Goal: Check status

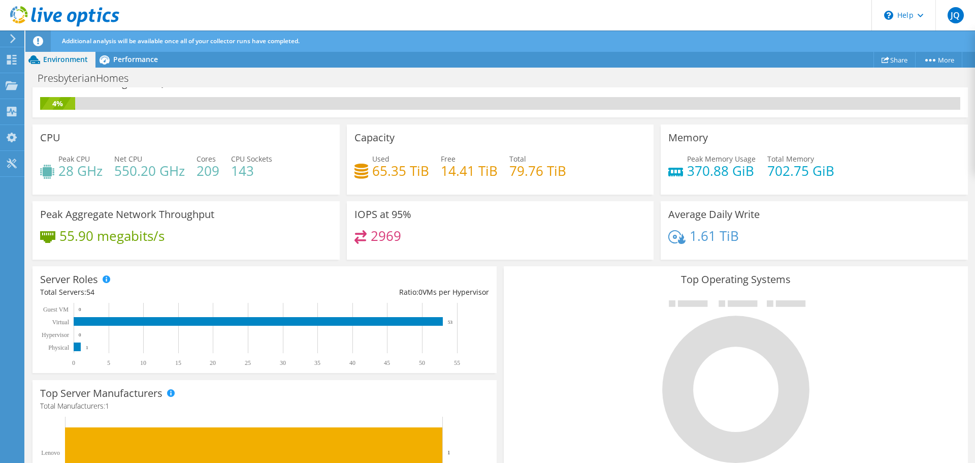
scroll to position [18, 0]
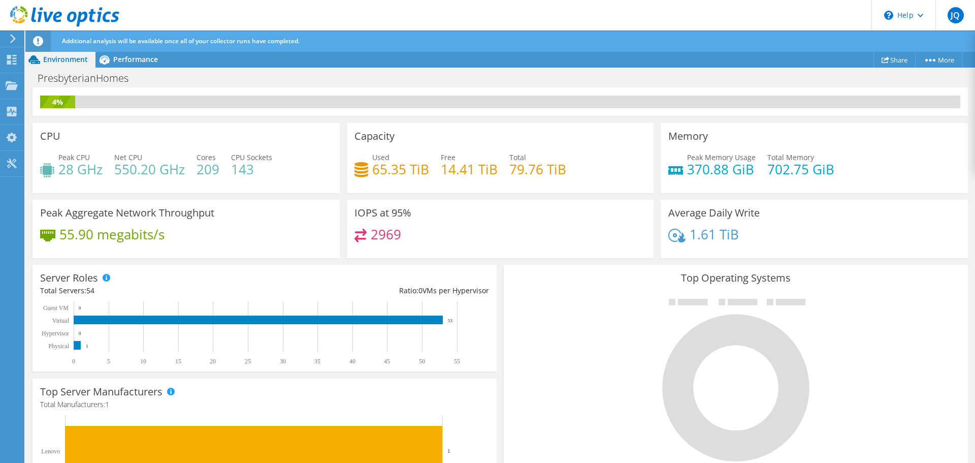
drag, startPoint x: 961, startPoint y: 288, endPoint x: 946, endPoint y: 308, distance: 24.7
click at [951, 326] on section "Collector Run Progress Projected End Time: 09/05/2025, 13:16 (-05:00) Next reca…" at bounding box center [499, 394] width 949 height 651
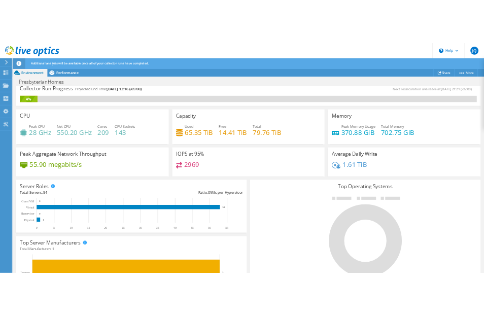
scroll to position [0, 0]
